Goal: Navigation & Orientation: Find specific page/section

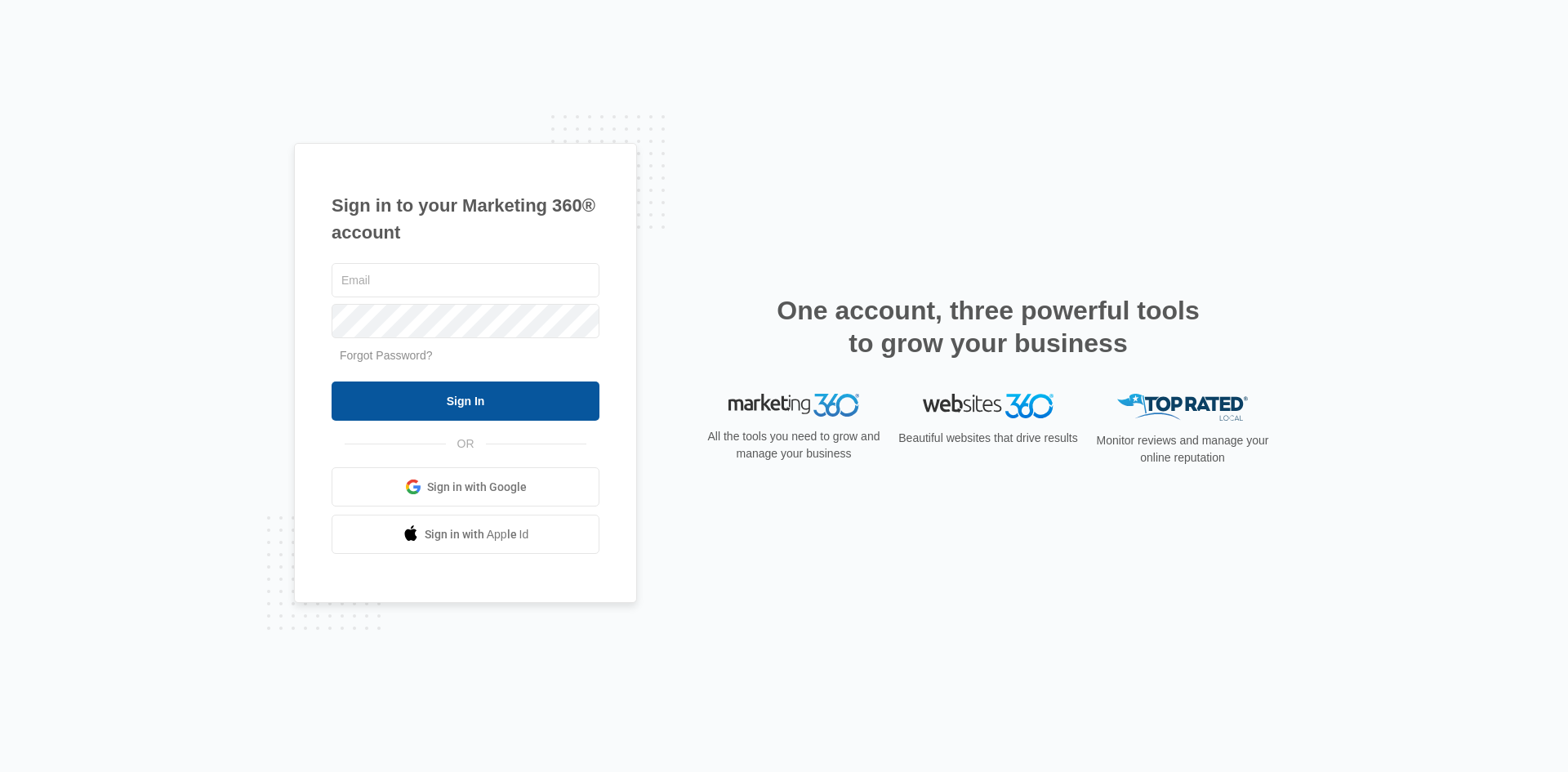
type input "m.paulet@corghiusa.us"
click at [485, 404] on input "Sign In" at bounding box center [465, 401] width 268 height 39
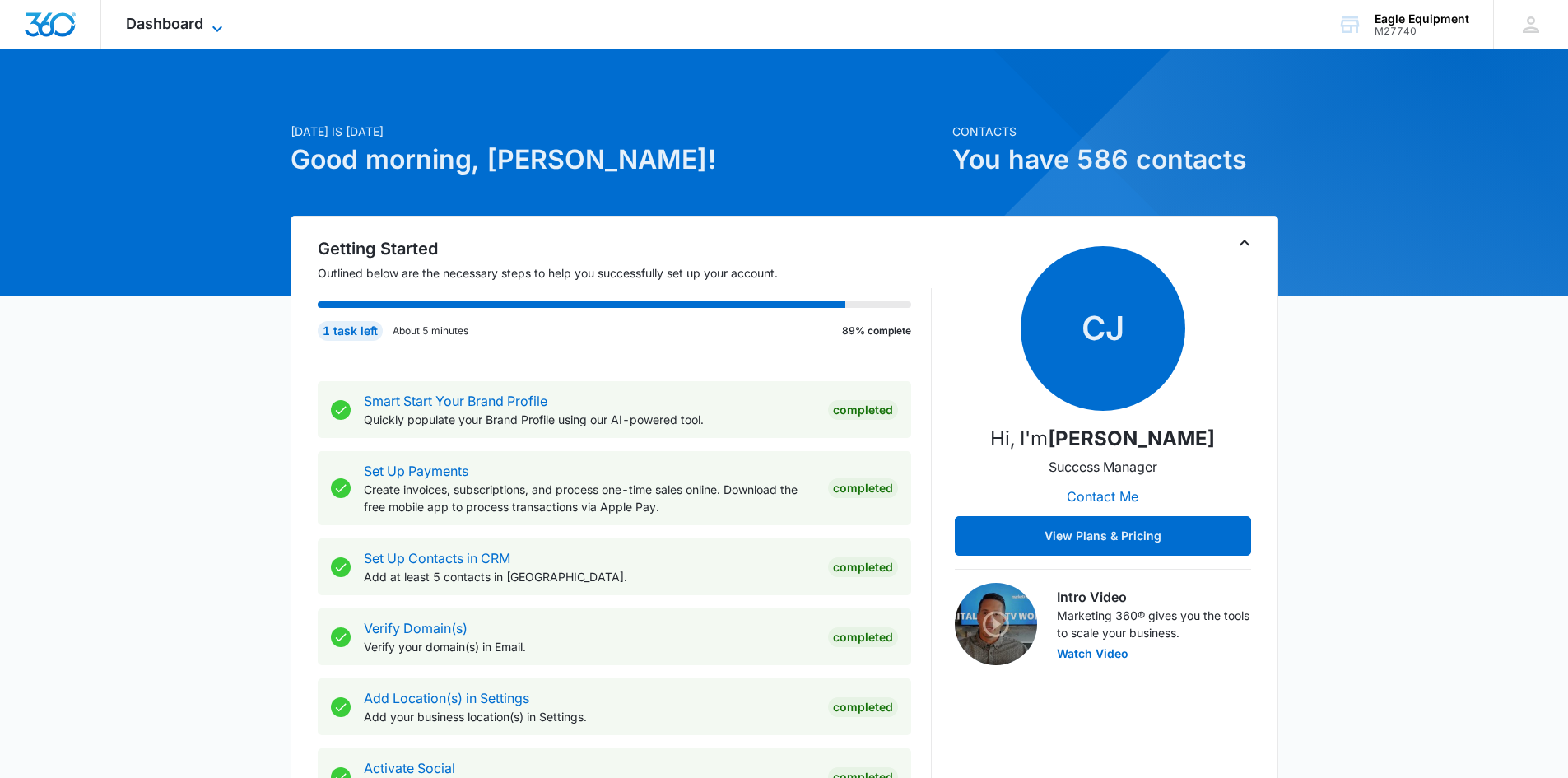
click at [161, 25] on span "Dashboard" at bounding box center [164, 23] width 77 height 17
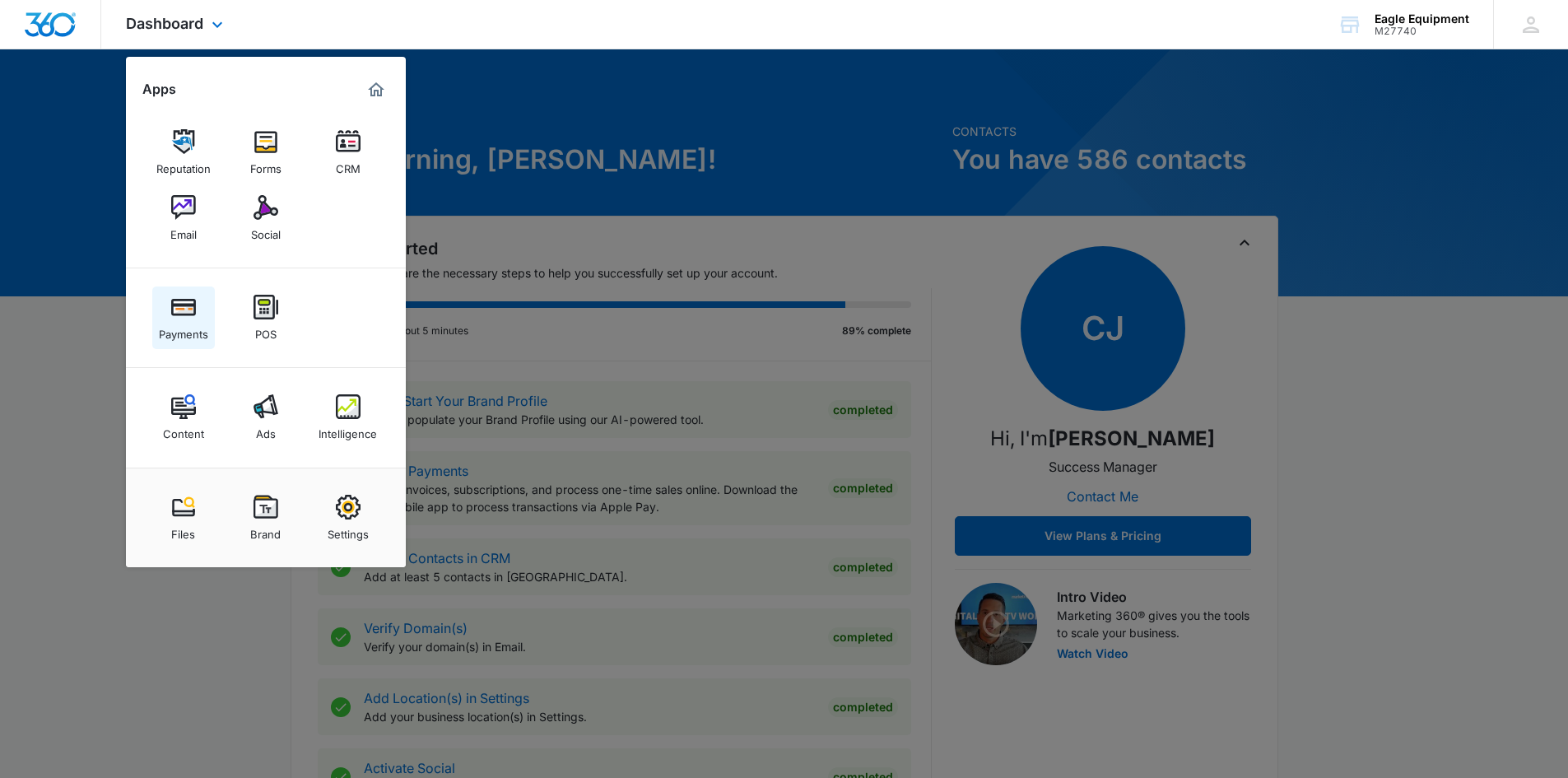
click at [182, 304] on img at bounding box center [183, 307] width 24 height 24
